Goal: Transaction & Acquisition: Book appointment/travel/reservation

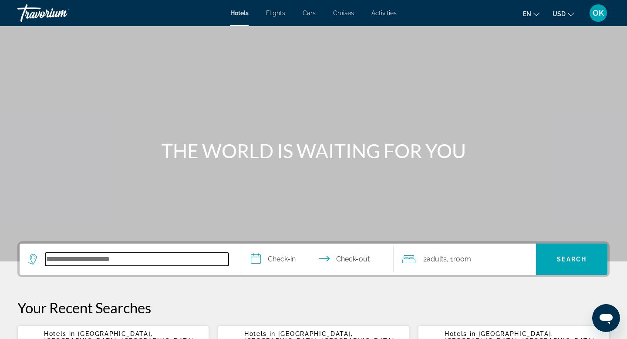
click at [114, 260] on input "Search hotel destination" at bounding box center [136, 258] width 183 height 13
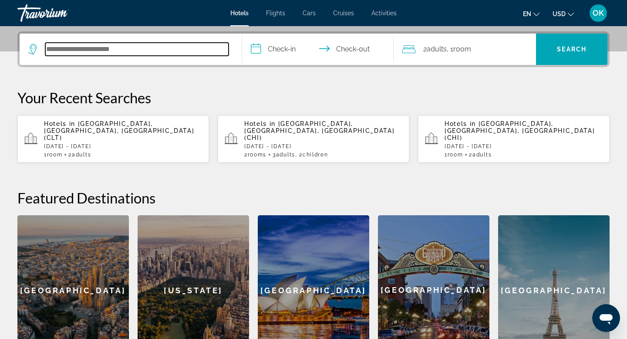
scroll to position [213, 0]
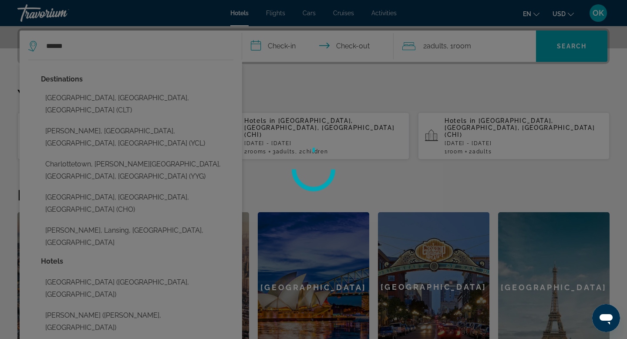
click at [105, 96] on div at bounding box center [313, 169] width 627 height 339
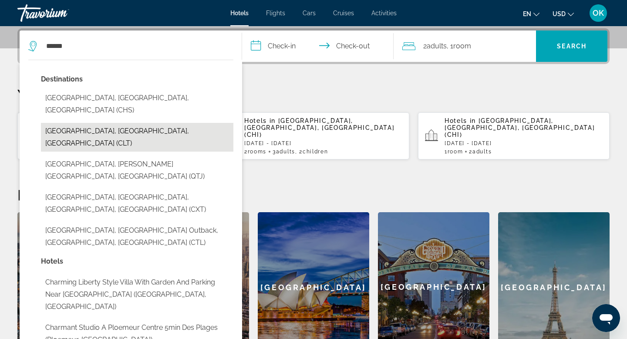
click at [69, 123] on button "[GEOGRAPHIC_DATA], [GEOGRAPHIC_DATA], [GEOGRAPHIC_DATA] (CLT)" at bounding box center [137, 137] width 192 height 29
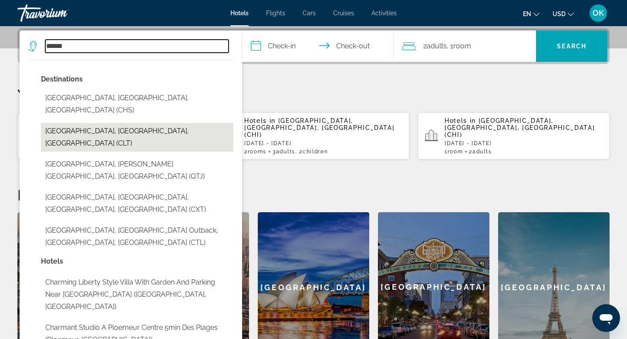
type input "**********"
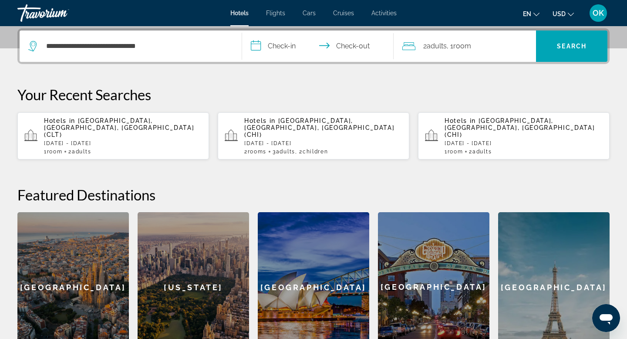
click at [284, 44] on input "**********" at bounding box center [319, 47] width 155 height 34
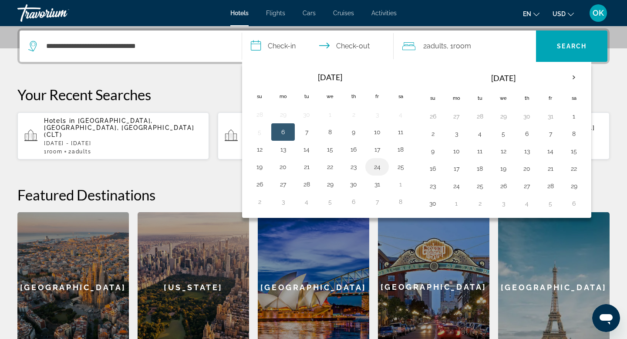
click at [375, 165] on button "24" at bounding box center [377, 167] width 14 height 12
click at [261, 183] on button "26" at bounding box center [259, 184] width 14 height 12
type input "**********"
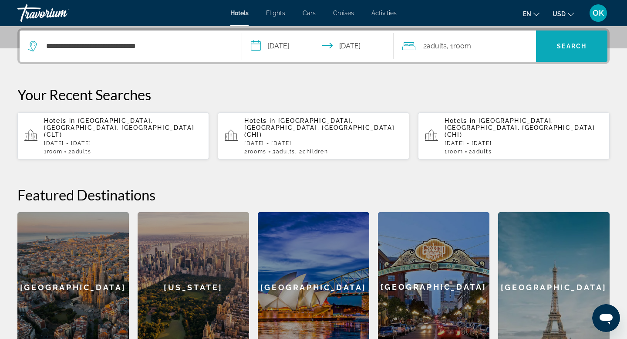
click at [561, 44] on span "Search" at bounding box center [572, 46] width 30 height 7
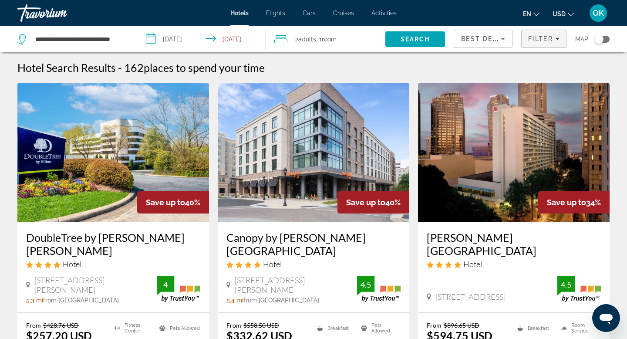
click at [556, 38] on icon "Filters" at bounding box center [557, 39] width 4 height 4
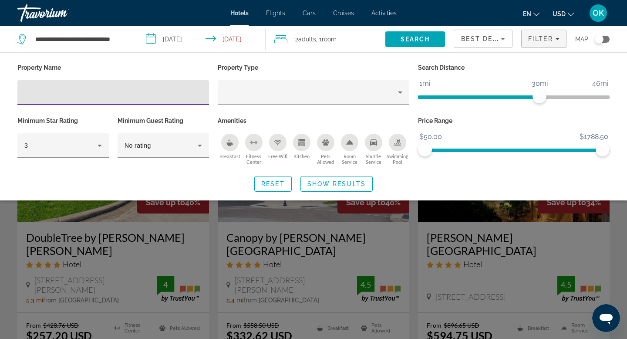
click at [228, 139] on icon "Breakfast" at bounding box center [228, 140] width 1 height 3
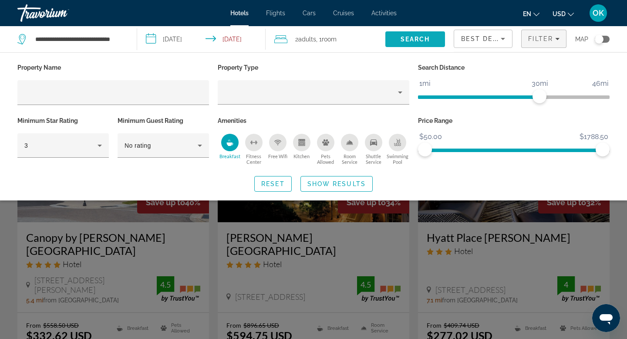
click at [418, 36] on span "Search" at bounding box center [416, 39] width 30 height 7
click at [415, 38] on span "Search" at bounding box center [416, 39] width 30 height 7
click at [336, 182] on span "Show Results" at bounding box center [336, 183] width 58 height 7
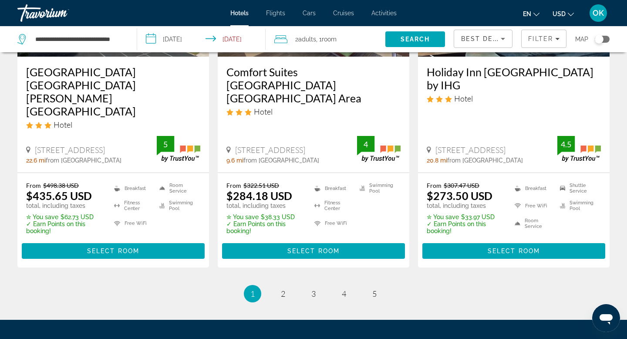
scroll to position [1251, 0]
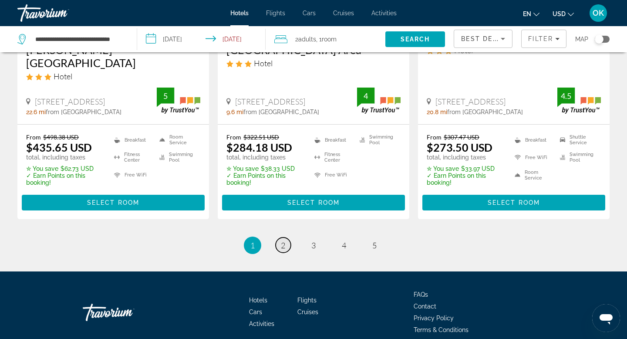
click at [281, 240] on span "2" at bounding box center [283, 245] width 4 height 10
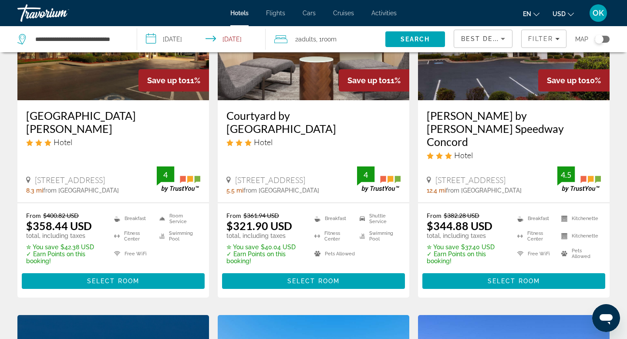
scroll to position [101, 0]
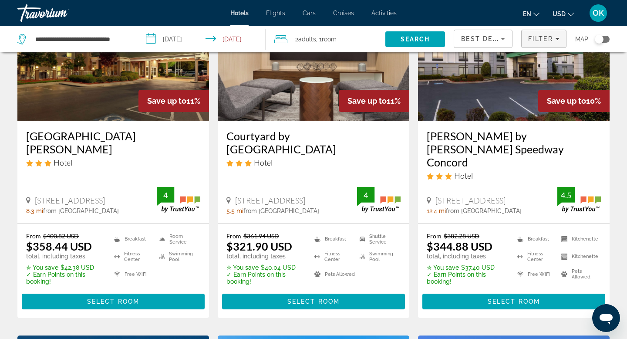
click at [552, 37] on span "Filter" at bounding box center [540, 38] width 25 height 7
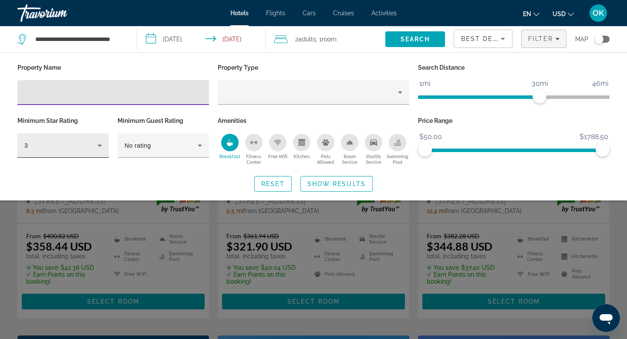
click at [98, 145] on icon "Hotel Filters" at bounding box center [99, 145] width 10 height 10
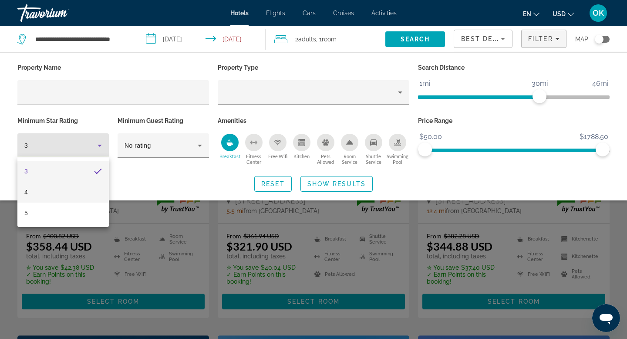
click at [46, 189] on mat-option "4" at bounding box center [62, 192] width 91 height 21
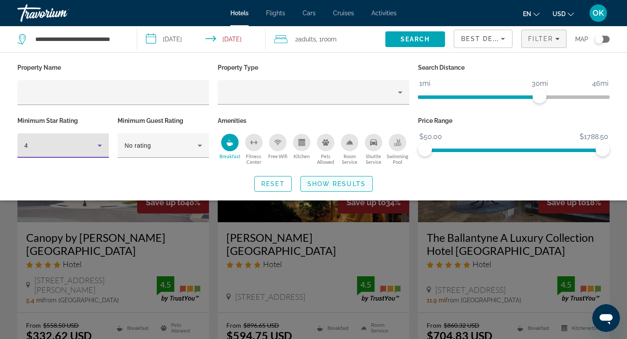
click at [332, 180] on span "Show Results" at bounding box center [336, 183] width 58 height 7
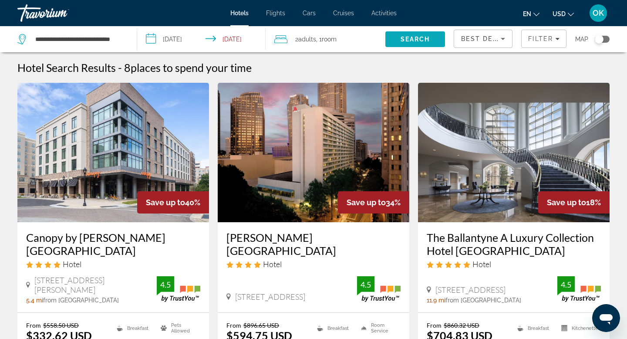
click at [417, 37] on span "Search" at bounding box center [416, 39] width 30 height 7
click at [417, 39] on span "Search" at bounding box center [416, 39] width 30 height 7
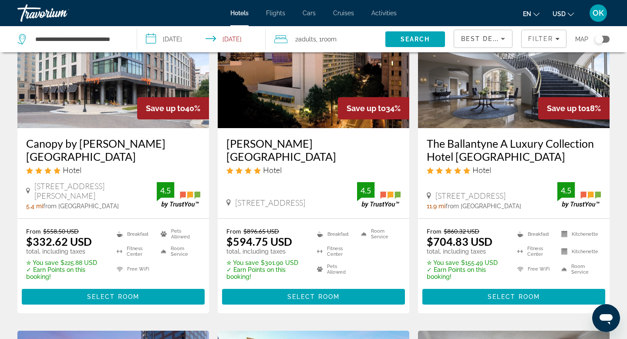
scroll to position [113, 0]
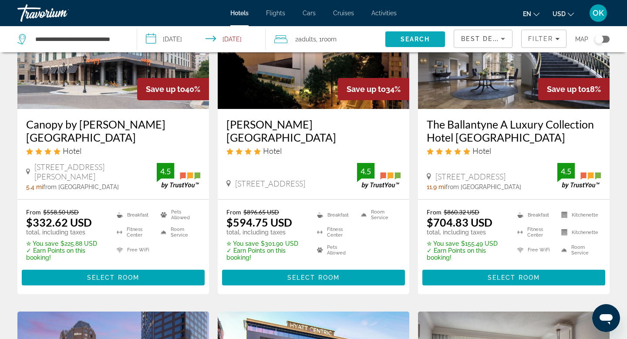
click at [415, 37] on span "Search" at bounding box center [416, 39] width 30 height 7
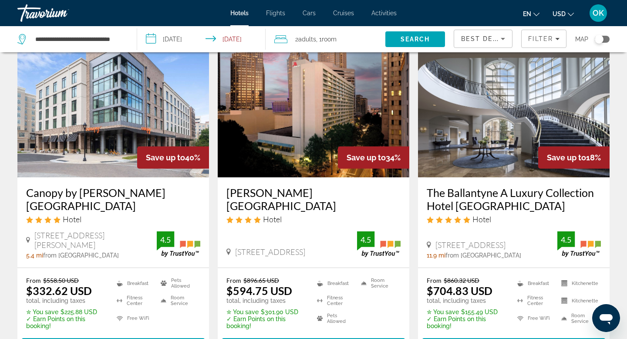
scroll to position [44, 0]
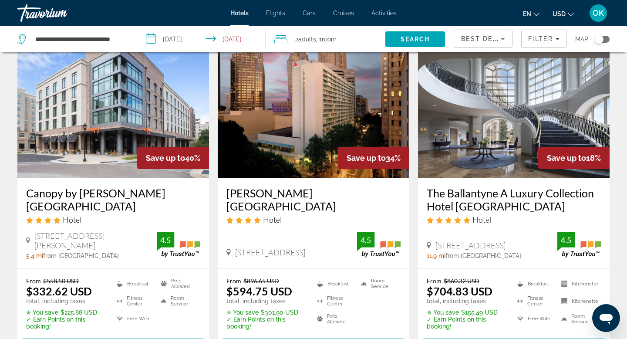
click at [599, 38] on div "Toggle map" at bounding box center [599, 39] width 9 height 9
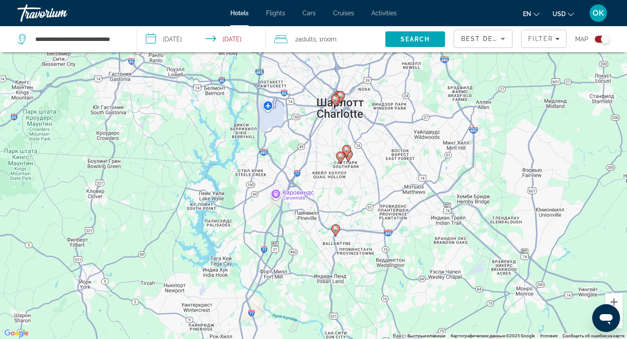
click at [334, 229] on image "Main content" at bounding box center [335, 228] width 5 height 5
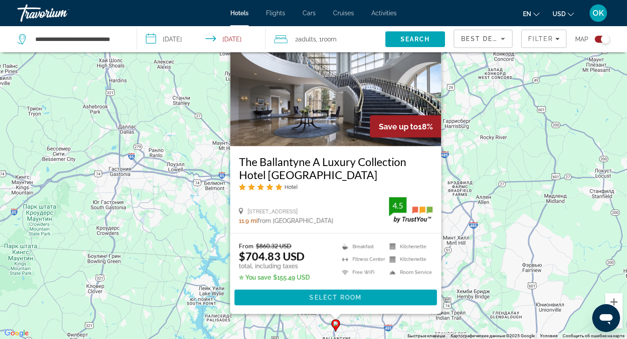
click at [489, 118] on div "Чтобы активировать перетаскивание с помощью клавиатуры, нажмите Alt + Ввод. Пос…" at bounding box center [313, 169] width 627 height 339
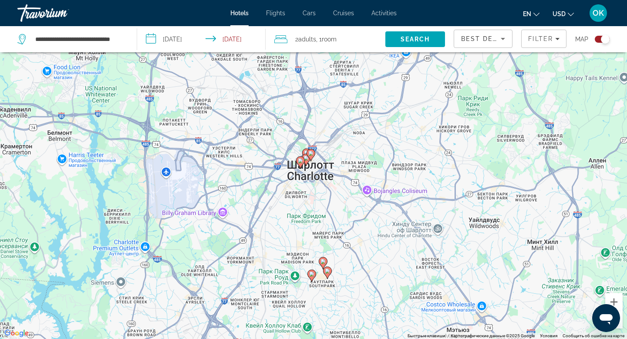
click at [312, 276] on image "Main content" at bounding box center [311, 273] width 5 height 5
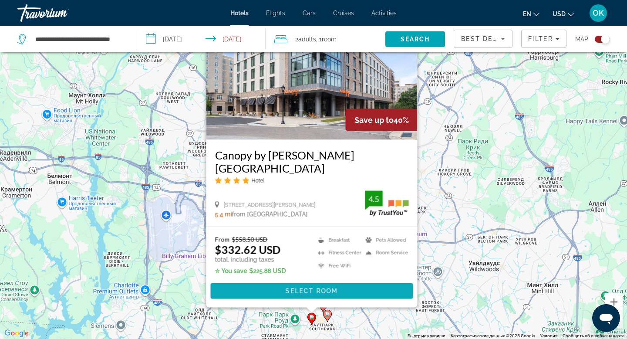
click at [306, 289] on span "Select Room" at bounding box center [312, 290] width 52 height 7
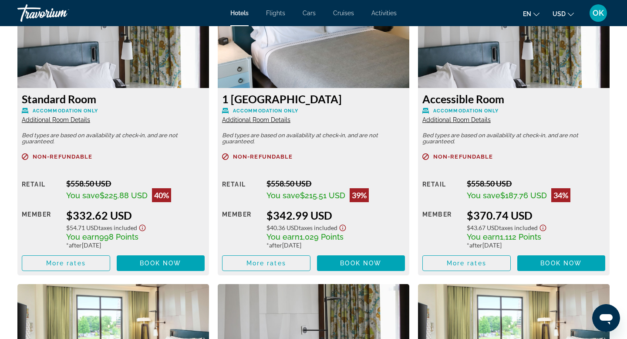
scroll to position [1237, 0]
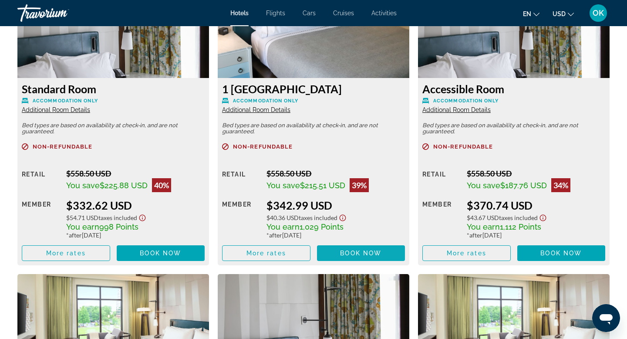
click at [340, 250] on span "Main content" at bounding box center [361, 252] width 88 height 21
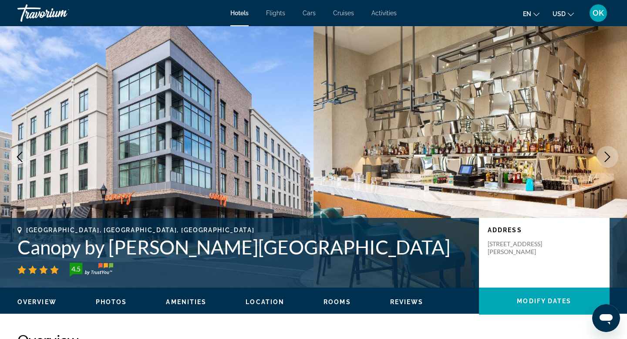
click at [114, 300] on span "Photos" at bounding box center [111, 301] width 31 height 7
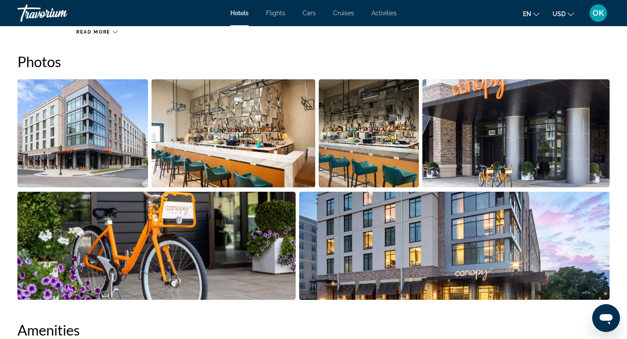
scroll to position [399, 0]
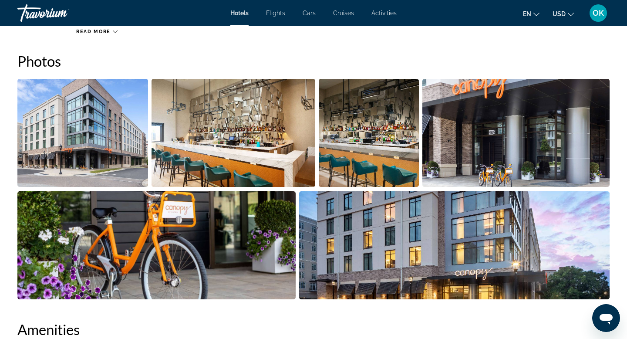
click at [108, 135] on img "Open full-screen image slider" at bounding box center [82, 133] width 131 height 108
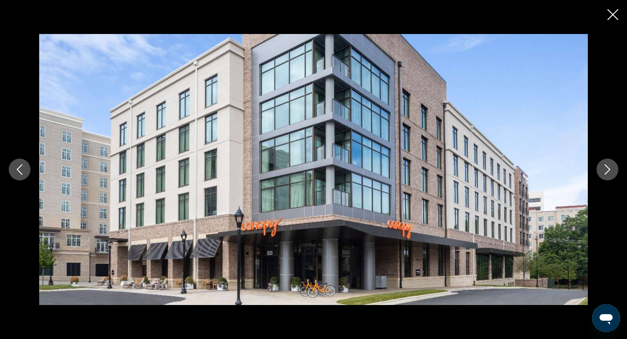
click at [608, 165] on icon "Next image" at bounding box center [607, 169] width 10 height 10
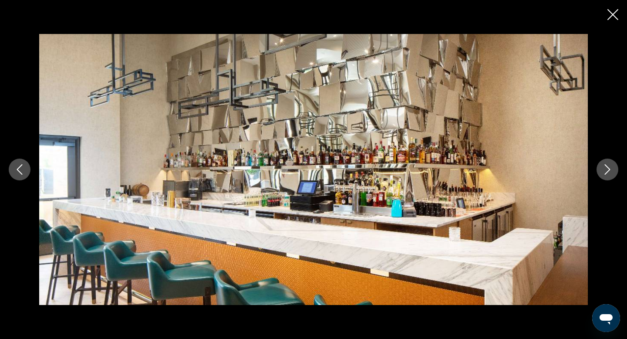
click at [608, 165] on icon "Next image" at bounding box center [607, 169] width 10 height 10
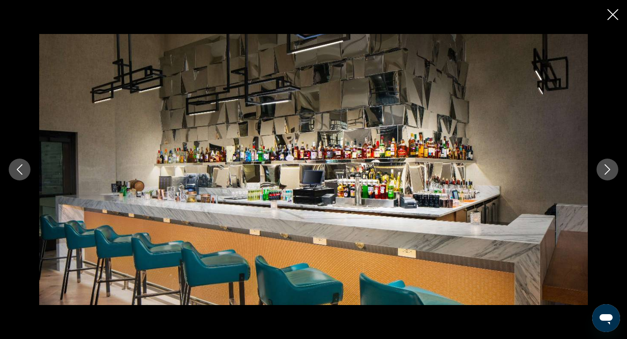
click at [608, 165] on icon "Next image" at bounding box center [607, 169] width 10 height 10
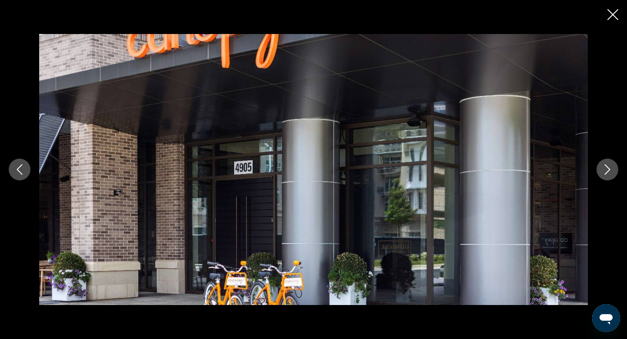
click at [608, 165] on icon "Next image" at bounding box center [607, 169] width 10 height 10
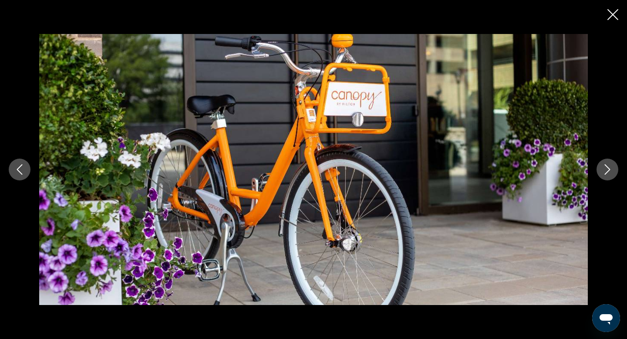
click at [608, 165] on icon "Next image" at bounding box center [607, 169] width 10 height 10
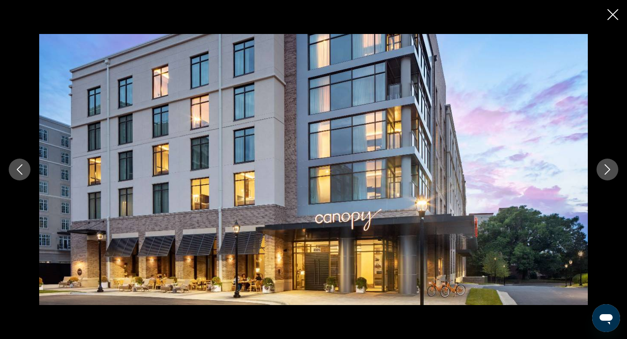
click at [608, 165] on icon "Next image" at bounding box center [607, 169] width 10 height 10
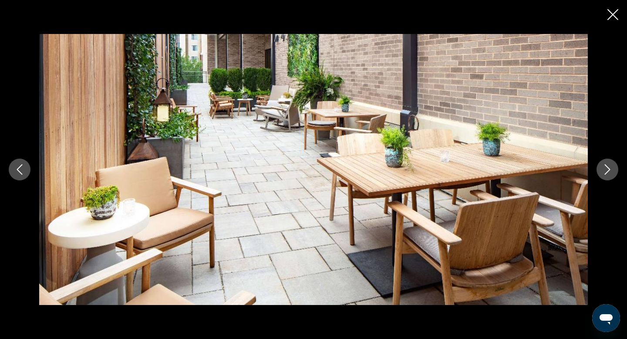
click at [608, 165] on icon "Next image" at bounding box center [607, 169] width 10 height 10
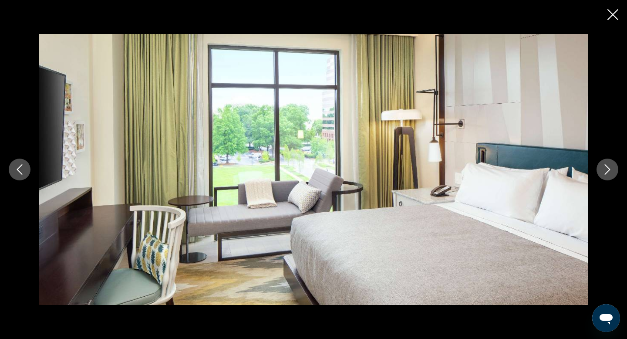
click at [608, 165] on icon "Next image" at bounding box center [607, 169] width 10 height 10
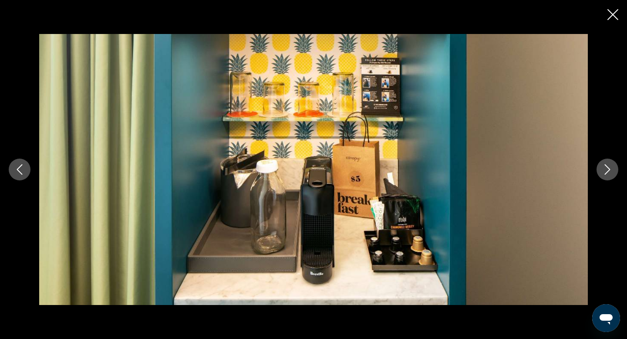
click at [608, 165] on icon "Next image" at bounding box center [607, 169] width 10 height 10
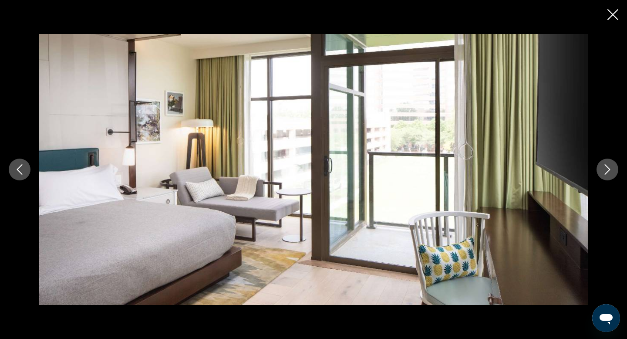
click at [608, 165] on icon "Next image" at bounding box center [607, 169] width 10 height 10
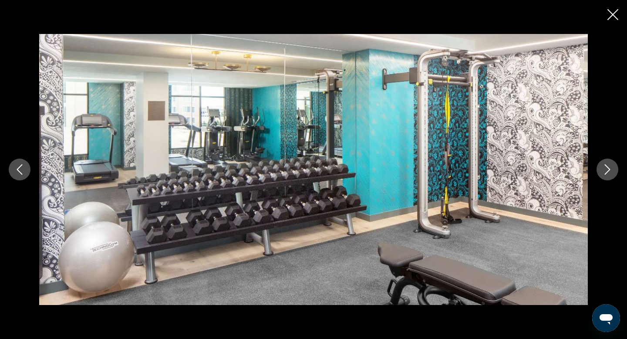
click at [608, 165] on icon "Next image" at bounding box center [607, 169] width 10 height 10
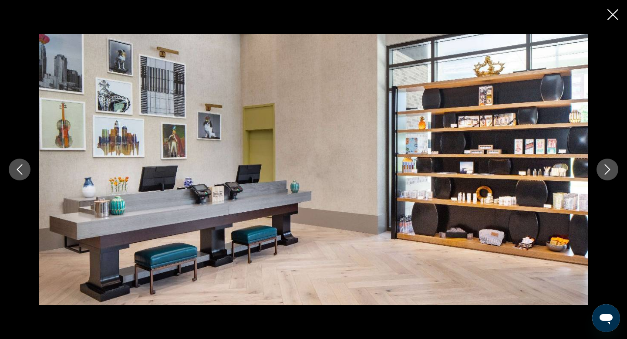
click at [608, 165] on icon "Next image" at bounding box center [607, 169] width 10 height 10
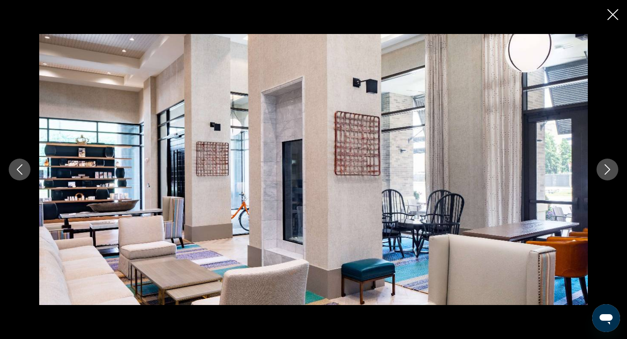
click at [608, 165] on icon "Next image" at bounding box center [607, 169] width 10 height 10
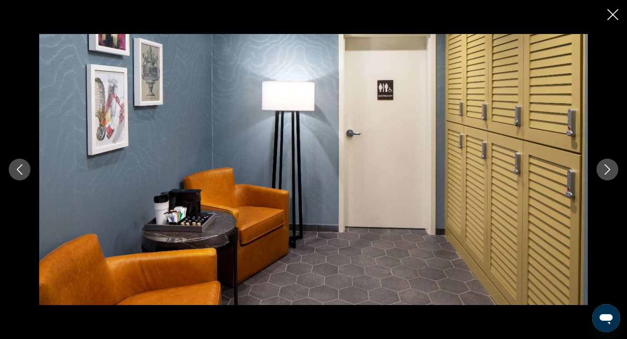
click at [608, 165] on icon "Next image" at bounding box center [607, 169] width 10 height 10
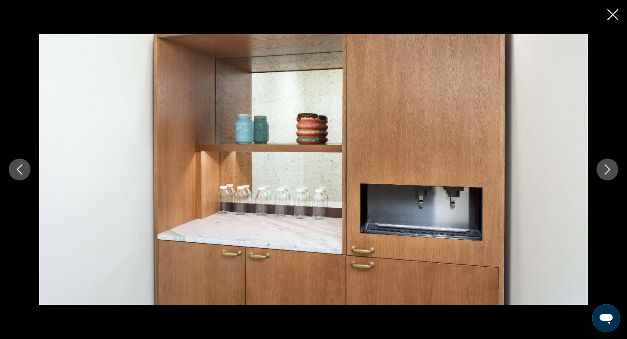
click at [608, 165] on icon "Next image" at bounding box center [607, 169] width 10 height 10
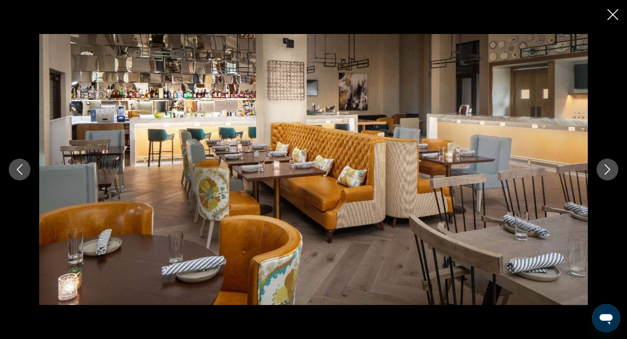
click at [608, 165] on icon "Next image" at bounding box center [607, 169] width 10 height 10
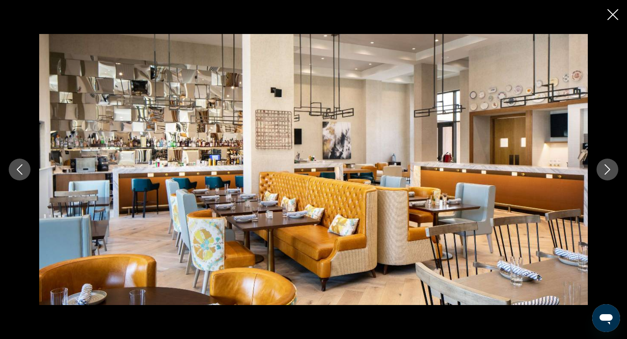
click at [608, 165] on icon "Next image" at bounding box center [607, 169] width 10 height 10
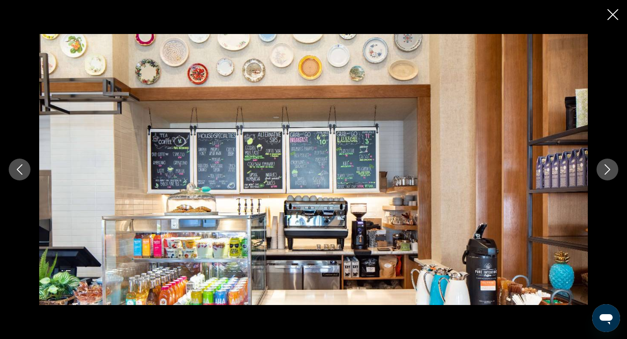
click at [608, 165] on icon "Next image" at bounding box center [607, 169] width 10 height 10
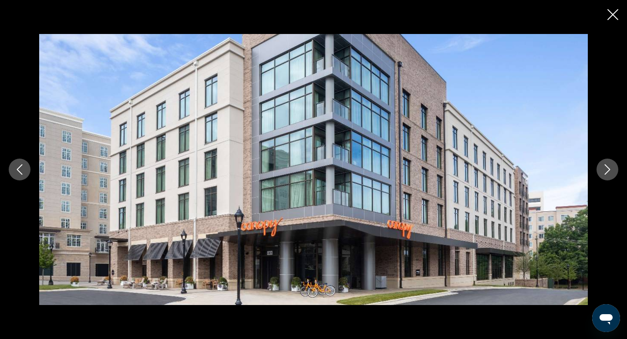
click at [608, 165] on icon "Next image" at bounding box center [607, 169] width 10 height 10
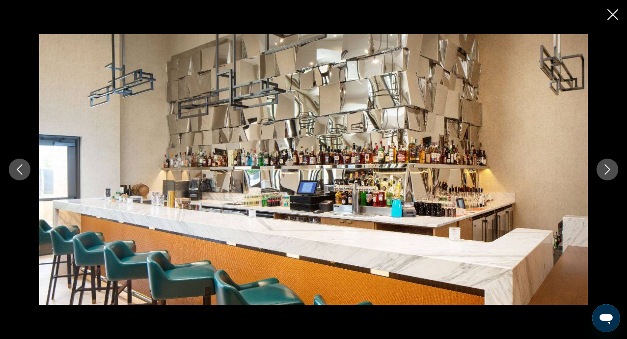
click at [608, 165] on icon "Next image" at bounding box center [607, 169] width 10 height 10
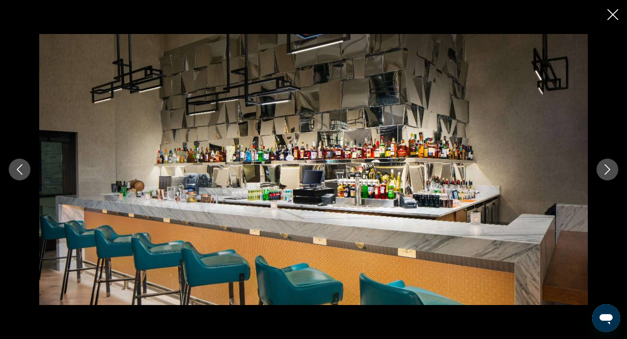
click at [608, 165] on icon "Next image" at bounding box center [607, 169] width 10 height 10
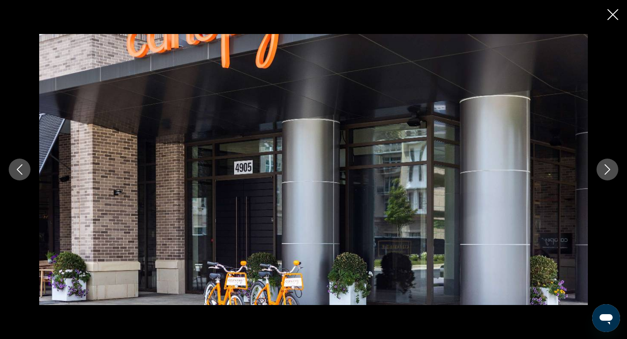
click at [608, 165] on icon "Next image" at bounding box center [607, 169] width 10 height 10
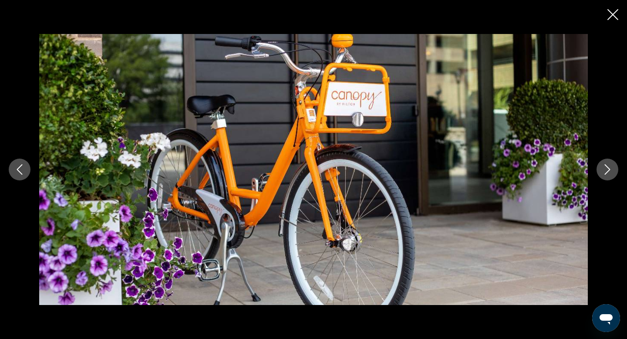
click at [608, 165] on icon "Next image" at bounding box center [607, 169] width 10 height 10
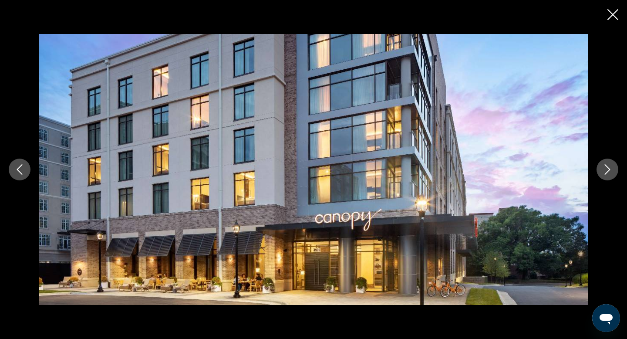
click at [608, 165] on icon "Next image" at bounding box center [607, 169] width 10 height 10
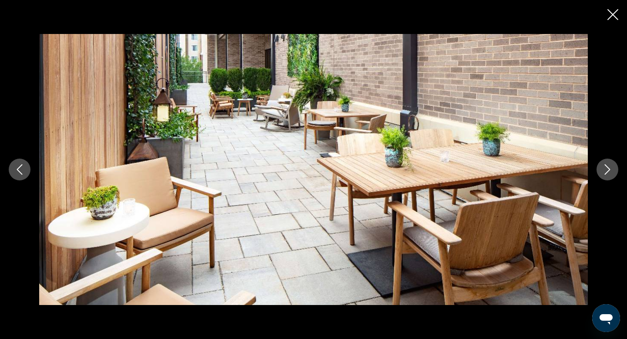
click at [611, 15] on icon "Close slideshow" at bounding box center [612, 14] width 11 height 11
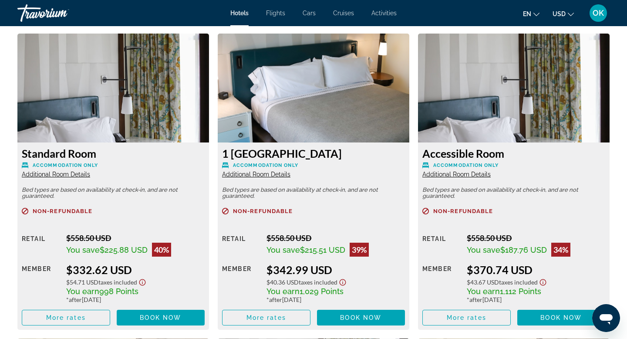
scroll to position [1172, 0]
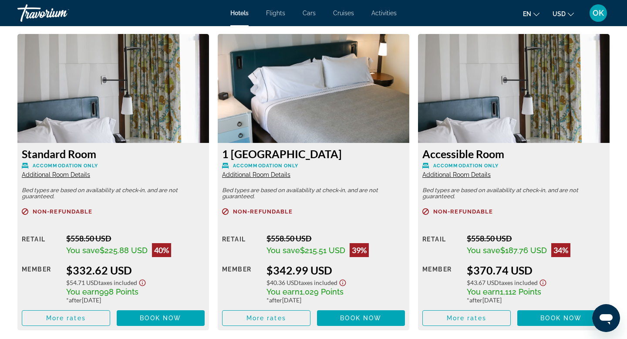
click at [360, 88] on img "Main content" at bounding box center [314, 88] width 192 height 109
click at [281, 174] on span "Additional Room Details" at bounding box center [256, 174] width 68 height 7
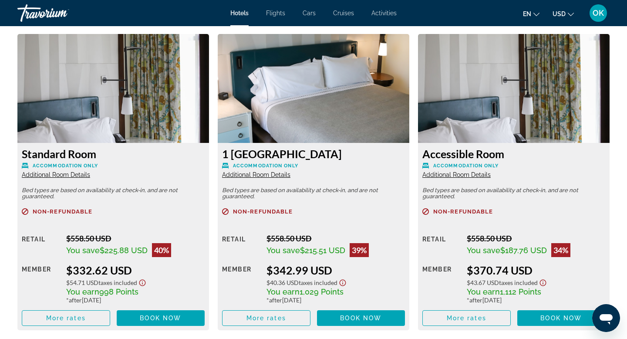
scroll to position [0, 0]
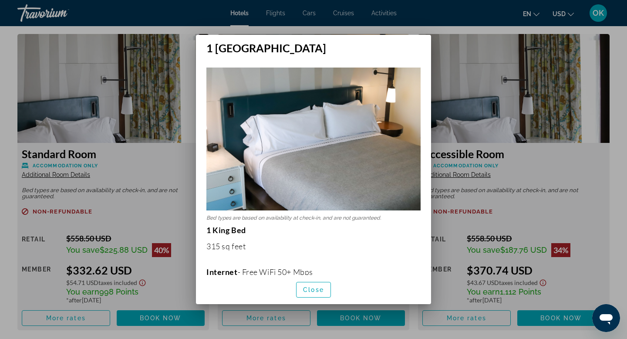
click at [338, 150] on img at bounding box center [313, 138] width 214 height 143
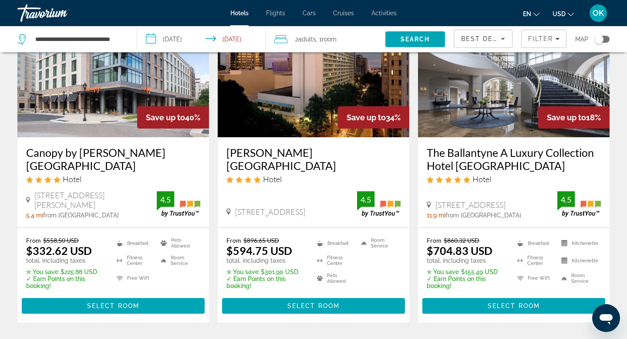
scroll to position [74, 0]
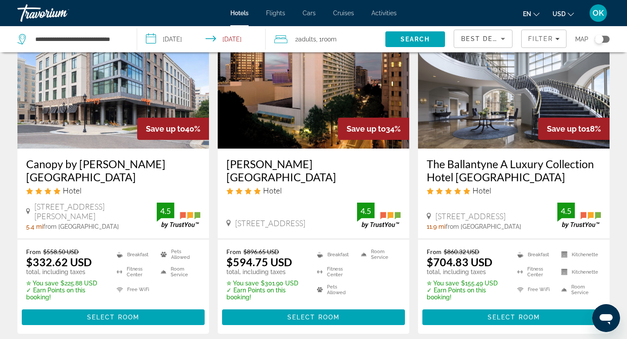
click at [114, 93] on img "Main content" at bounding box center [113, 78] width 192 height 139
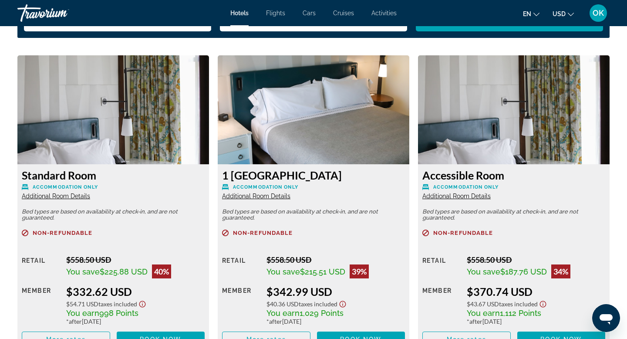
scroll to position [1150, 0]
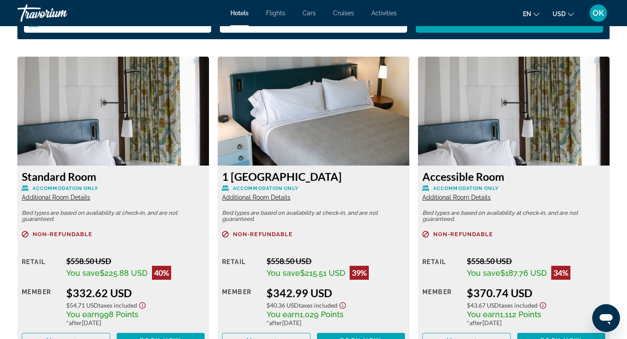
click at [122, 139] on img "Main content" at bounding box center [113, 111] width 192 height 109
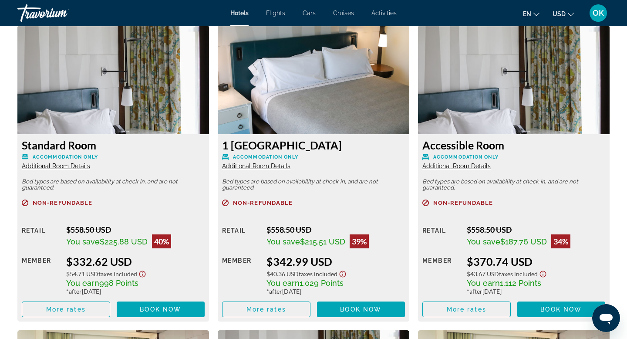
scroll to position [1178, 0]
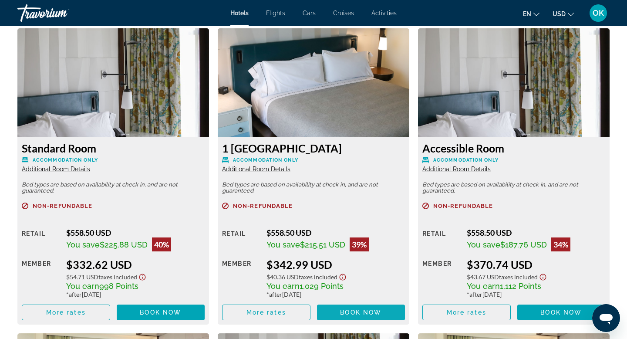
click at [362, 310] on span "Book now" at bounding box center [360, 312] width 41 height 7
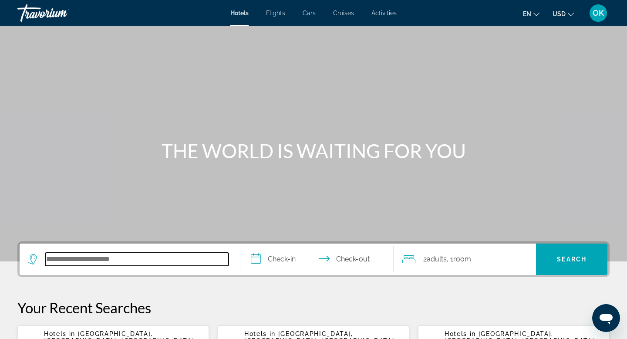
click at [86, 256] on input "Search hotel destination" at bounding box center [136, 258] width 183 height 13
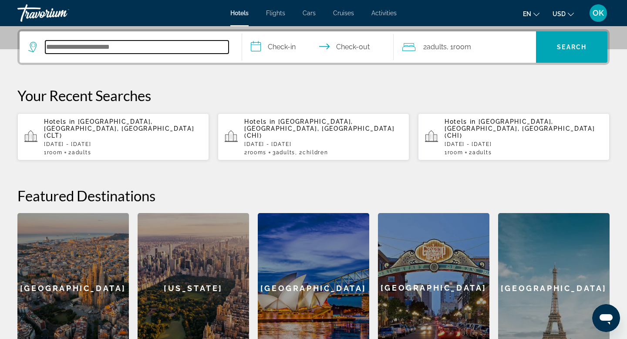
scroll to position [213, 0]
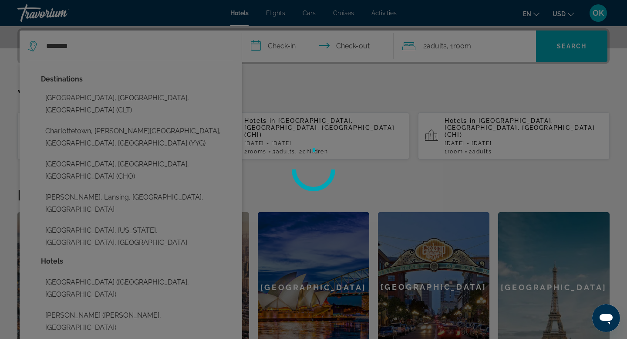
click at [80, 99] on div at bounding box center [313, 169] width 627 height 339
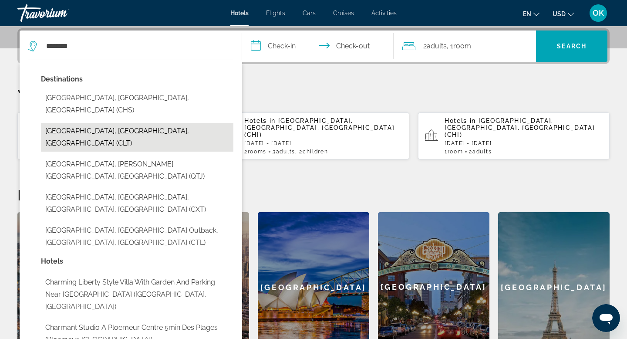
click at [74, 123] on button "[GEOGRAPHIC_DATA], [GEOGRAPHIC_DATA], [GEOGRAPHIC_DATA] (CLT)" at bounding box center [137, 137] width 192 height 29
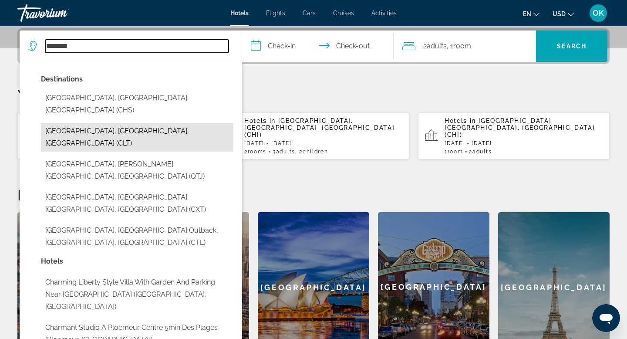
type input "**********"
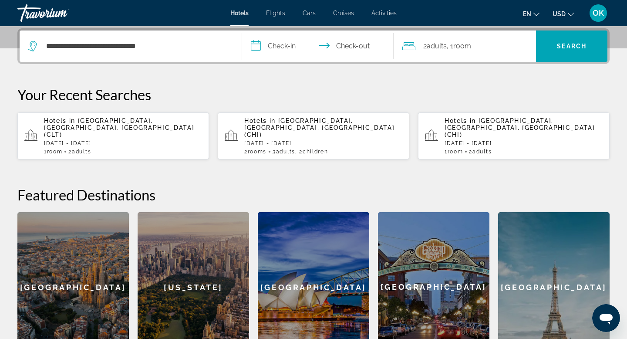
click at [286, 44] on input "**********" at bounding box center [319, 47] width 155 height 34
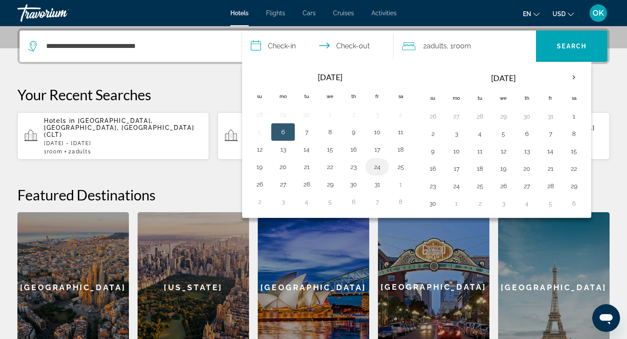
click at [374, 165] on button "24" at bounding box center [377, 167] width 14 height 12
click at [257, 182] on button "26" at bounding box center [259, 184] width 14 height 12
type input "**********"
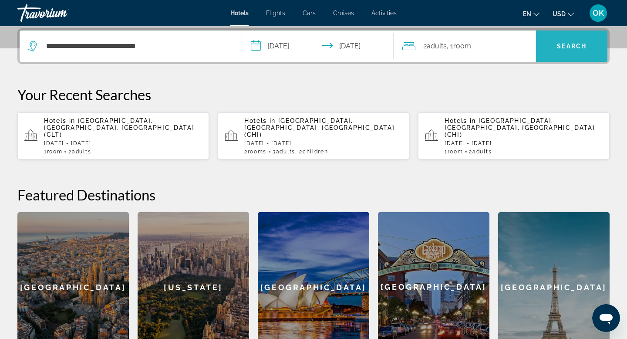
click at [569, 44] on span "Search" at bounding box center [572, 46] width 30 height 7
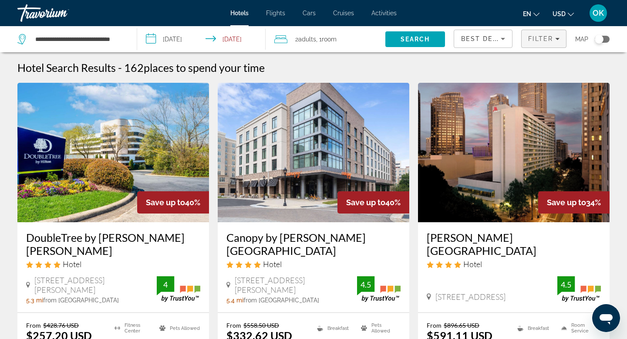
click at [545, 40] on span "Filter" at bounding box center [540, 38] width 25 height 7
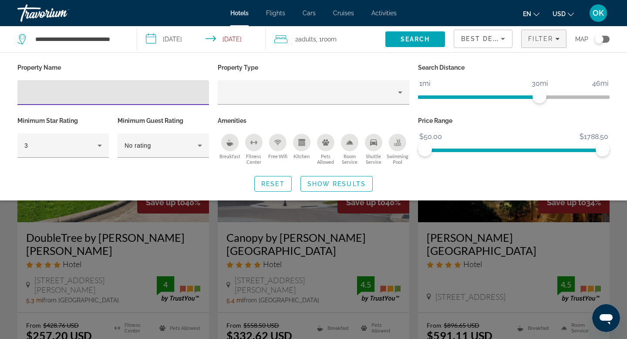
click at [226, 141] on icon "Breakfast" at bounding box center [229, 142] width 7 height 7
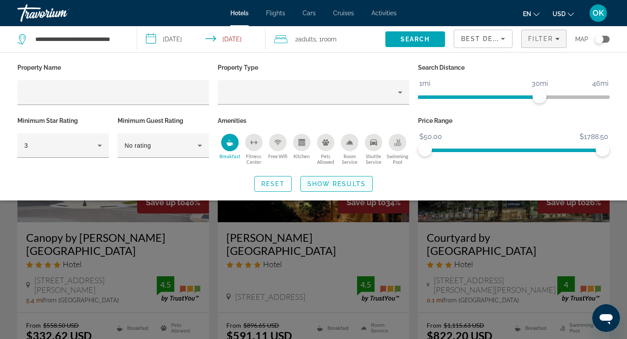
click at [337, 180] on span "Show Results" at bounding box center [336, 183] width 58 height 7
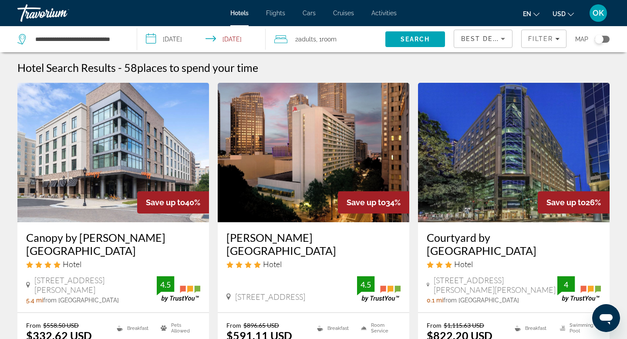
click at [598, 38] on div "Toggle map" at bounding box center [599, 39] width 9 height 9
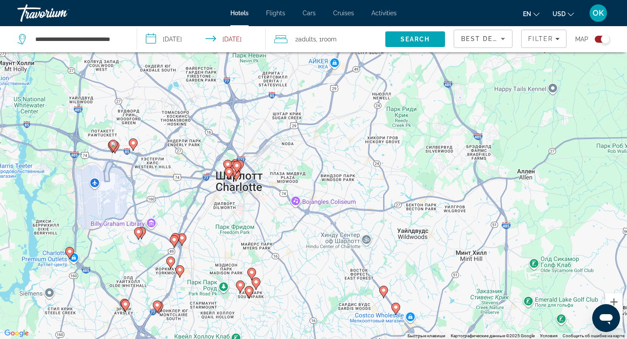
click at [249, 289] on image "Main content" at bounding box center [248, 290] width 5 height 5
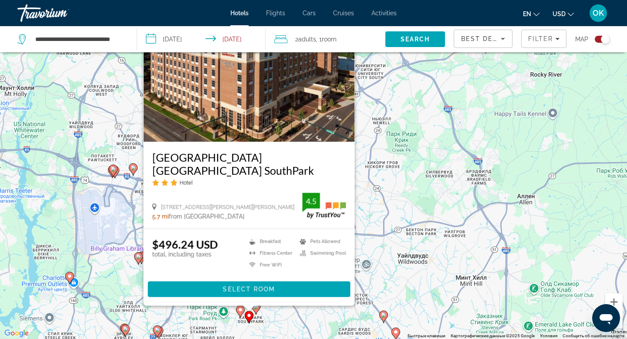
click at [238, 310] on image "Main content" at bounding box center [240, 309] width 5 height 5
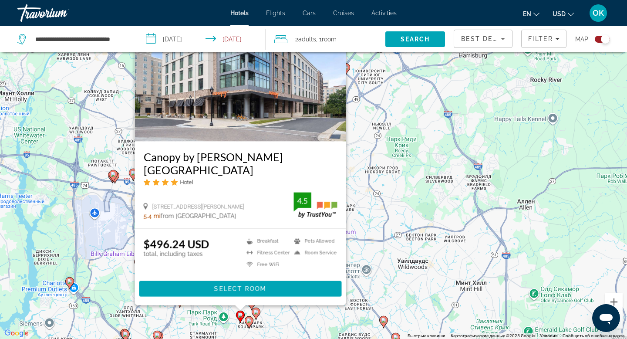
click at [258, 313] on image "Main content" at bounding box center [255, 311] width 5 height 5
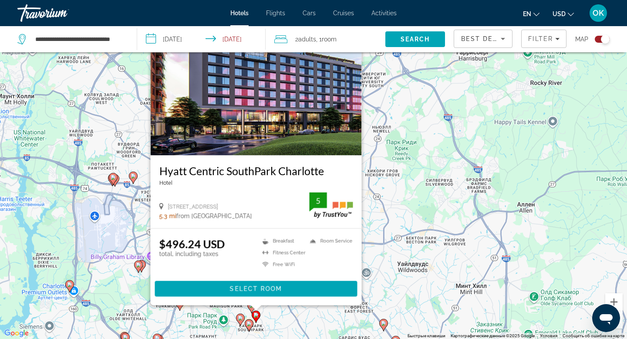
click at [249, 309] on icon "Main content" at bounding box center [252, 306] width 8 height 11
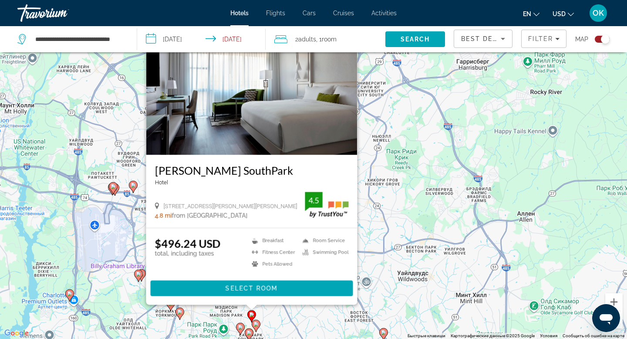
click at [496, 156] on div "Чтобы активировать перетаскивание с помощью клавиатуры, нажмите Alt + Ввод. Пос…" at bounding box center [313, 169] width 627 height 339
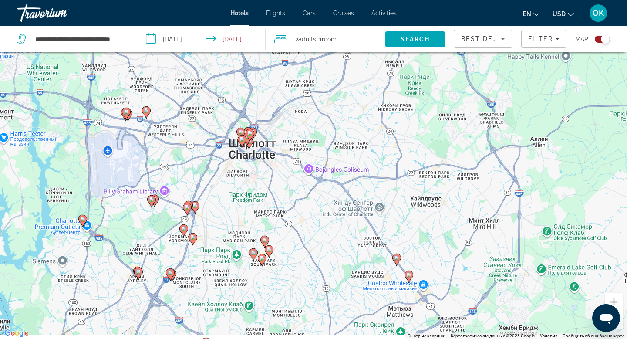
drag, startPoint x: 266, startPoint y: 266, endPoint x: 280, endPoint y: 185, distance: 82.2
click at [280, 185] on div "Чтобы активировать перетаскивание с помощью клавиатуры, нажмите Alt + Ввод. Пос…" at bounding box center [313, 169] width 627 height 339
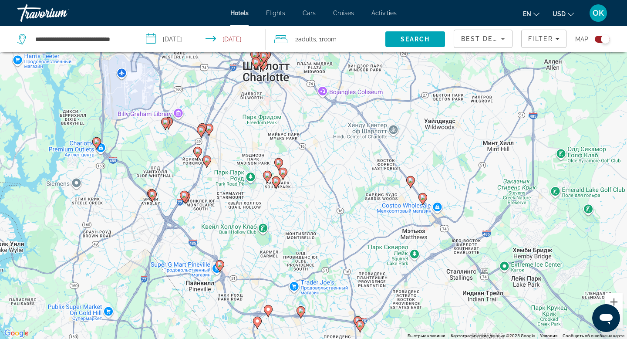
drag, startPoint x: 249, startPoint y: 250, endPoint x: 260, endPoint y: 178, distance: 72.8
click at [260, 178] on div "Чтобы активировать перетаскивание с помощью клавиатуры, нажмите Alt + Ввод. Пос…" at bounding box center [313, 169] width 627 height 339
click at [257, 321] on image "Main content" at bounding box center [257, 321] width 5 height 5
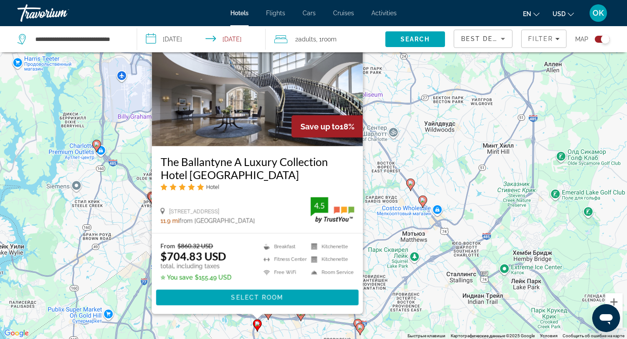
click at [269, 318] on gmp-advanced-marker "Main content" at bounding box center [268, 313] width 9 height 13
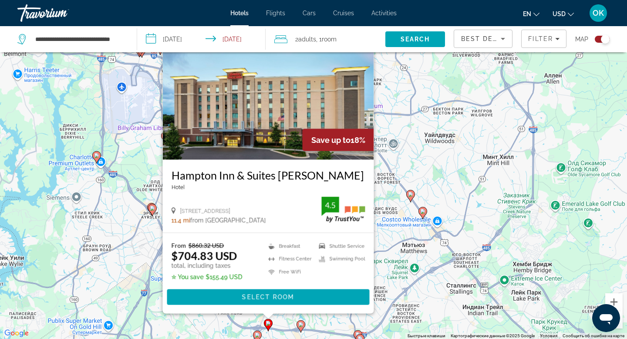
click at [301, 324] on image "Main content" at bounding box center [300, 324] width 5 height 5
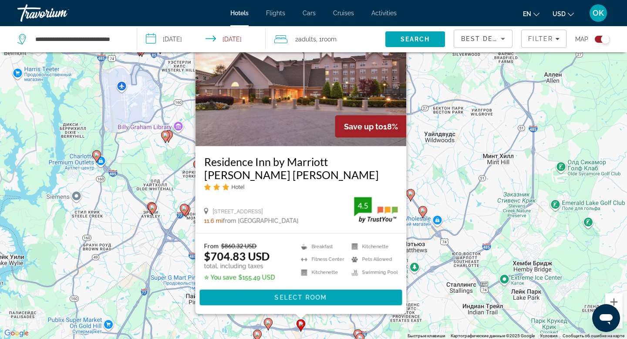
click at [457, 142] on div "Чтобы активировать перетаскивание с помощью клавиатуры, нажмите Alt + Ввод. Пос…" at bounding box center [313, 169] width 627 height 339
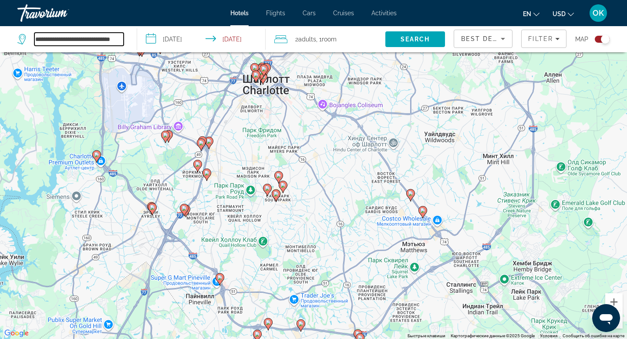
click at [98, 37] on input "**********" at bounding box center [78, 39] width 89 height 13
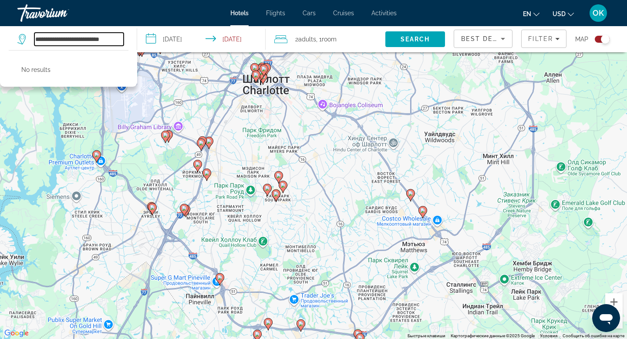
type input "**********"
